Goal: Book appointment/travel/reservation

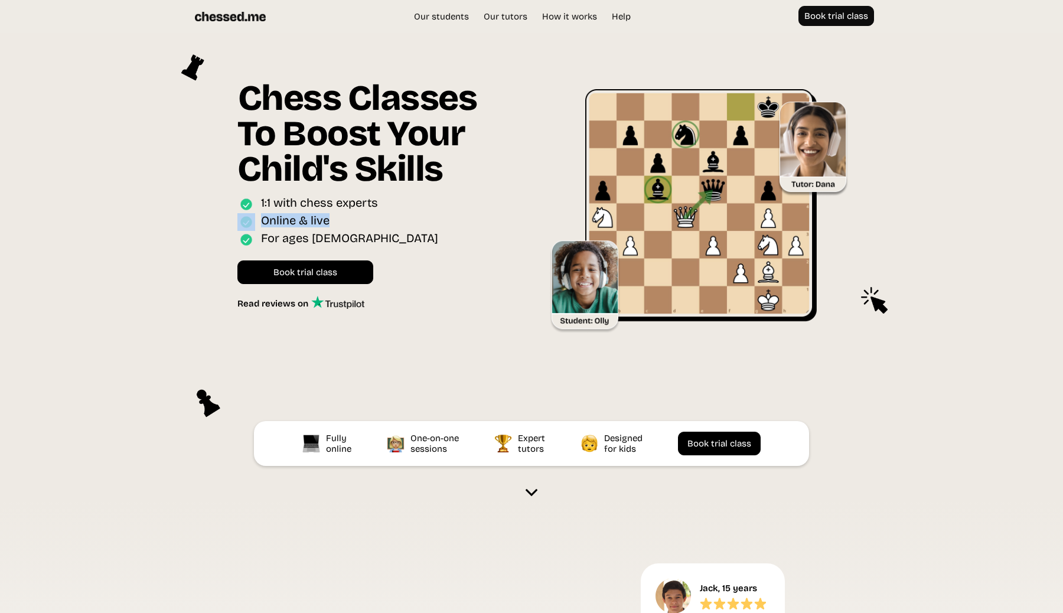
drag, startPoint x: 349, startPoint y: 218, endPoint x: 249, endPoint y: 215, distance: 99.9
click at [249, 215] on div "Online & live" at bounding box center [375, 222] width 276 height 18
click at [397, 238] on div "For ages [DEMOGRAPHIC_DATA]" at bounding box center [375, 240] width 276 height 18
click at [287, 260] on link "Book trial class" at bounding box center [305, 272] width 136 height 24
click at [286, 278] on link "Book trial class" at bounding box center [305, 272] width 136 height 24
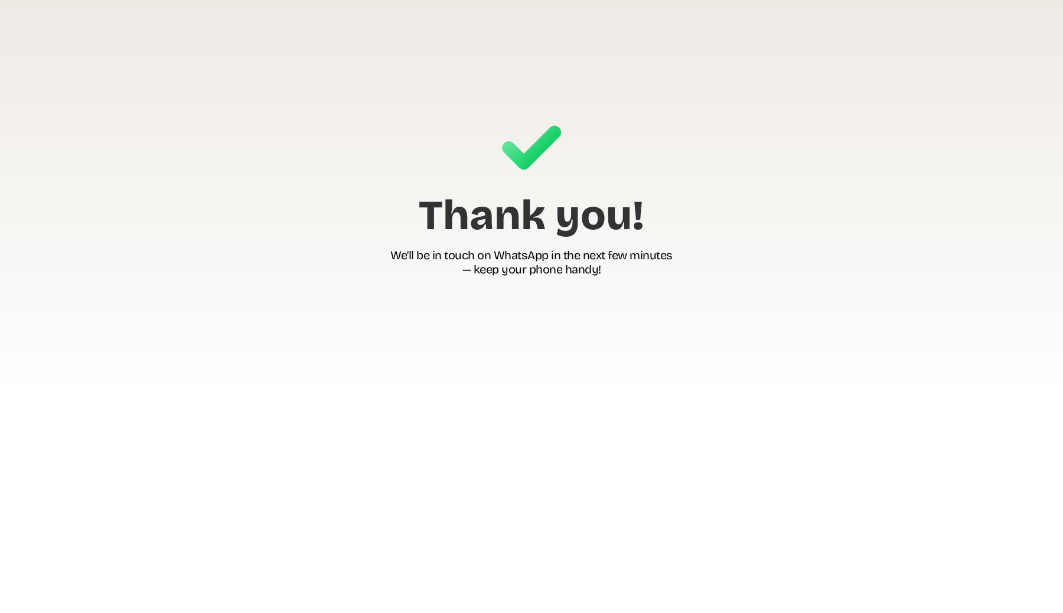
drag, startPoint x: 673, startPoint y: 268, endPoint x: 449, endPoint y: 127, distance: 264.6
click at [449, 127] on div "Thank you! We’ll be in touch on WhatsApp in the next few minutes — keep your ph…" at bounding box center [531, 197] width 282 height 159
click at [703, 40] on section "Thank you! We’ll be in touch on WhatsApp in the next few minutes — keep your ph…" at bounding box center [531, 198] width 1063 height 396
